Goal: Book appointment/travel/reservation

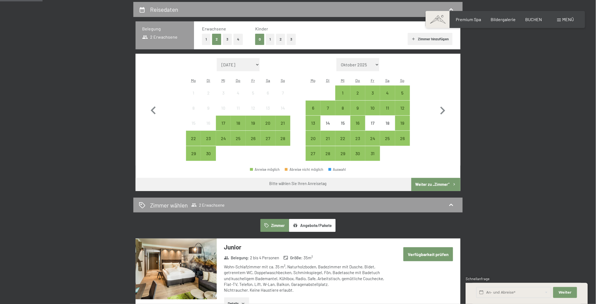
scroll to position [130, 0]
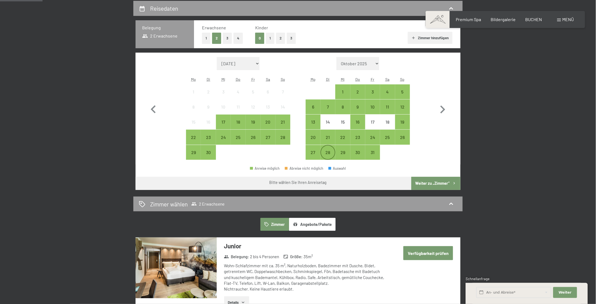
click at [328, 155] on div "28" at bounding box center [328, 157] width 14 height 14
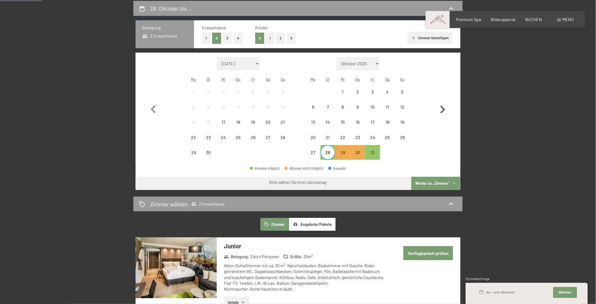
click at [443, 109] on icon "button" at bounding box center [442, 110] width 5 height 8
select select "[DATE]"
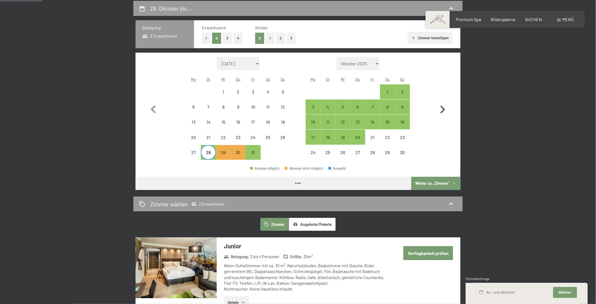
select select "[DATE]"
click at [329, 109] on div "4" at bounding box center [328, 112] width 14 height 14
select select "[DATE]"
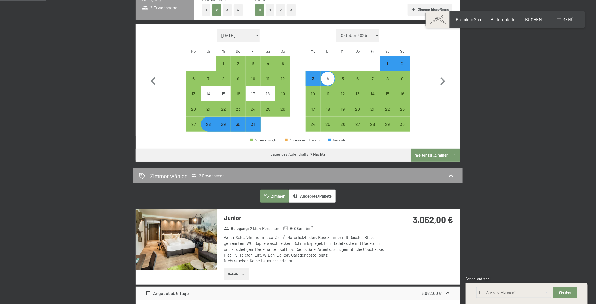
scroll to position [82, 0]
